Goal: Navigation & Orientation: Find specific page/section

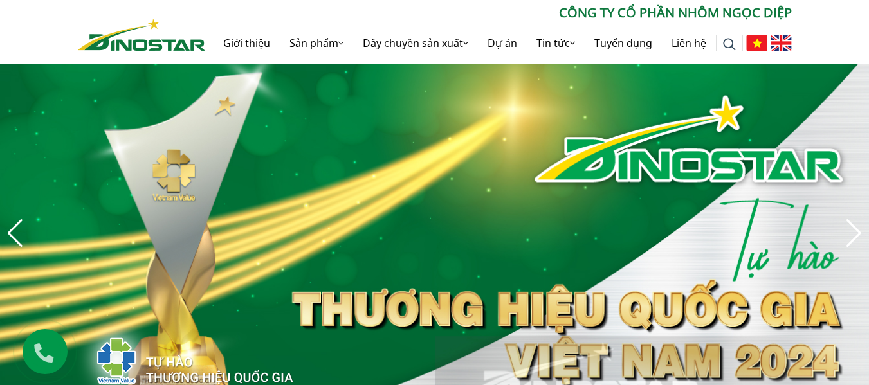
click at [779, 38] on img at bounding box center [780, 43] width 21 height 17
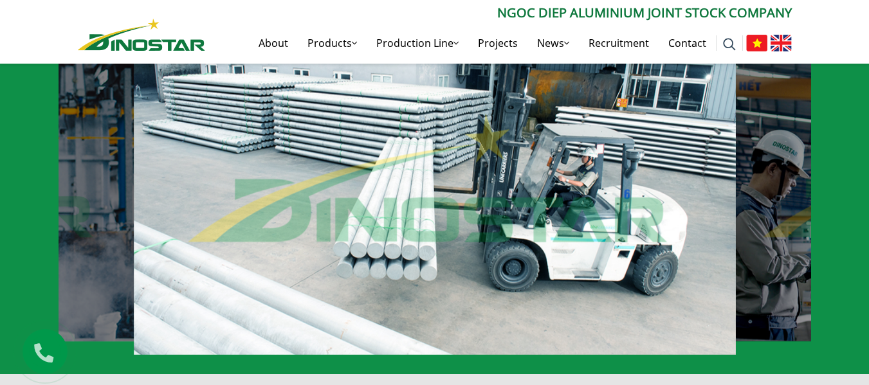
scroll to position [643, 0]
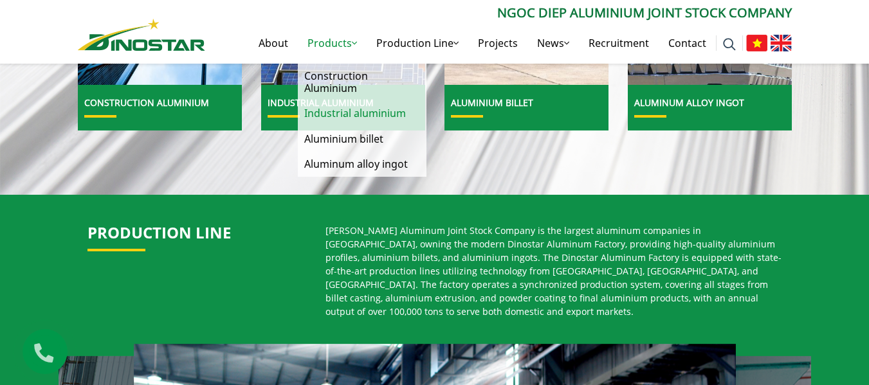
click at [373, 115] on link "Industrial aluminium" at bounding box center [362, 113] width 129 height 25
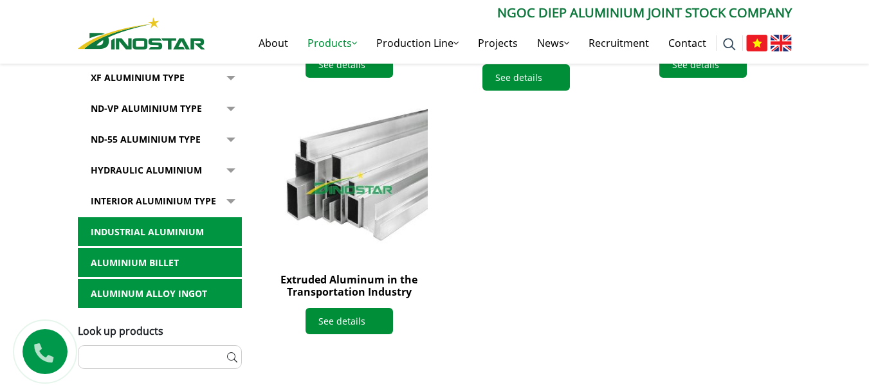
scroll to position [643, 0]
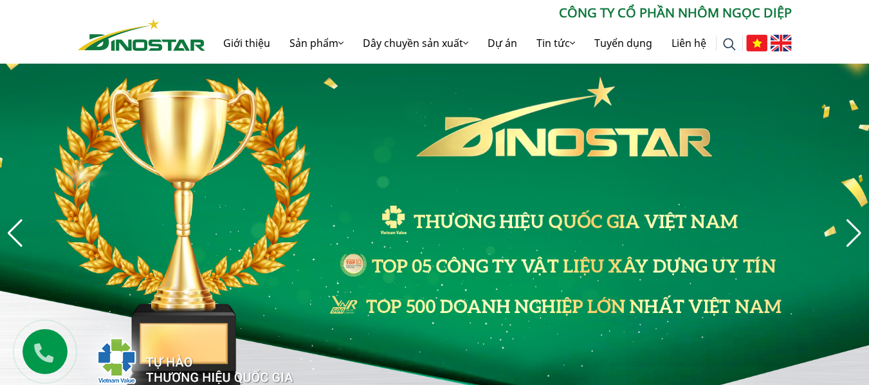
scroll to position [193, 0]
